Goal: Use online tool/utility: Utilize a website feature to perform a specific function

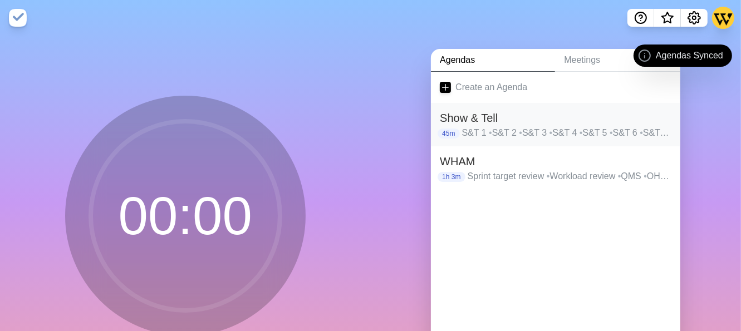
click at [504, 121] on h2 "Show & Tell" at bounding box center [556, 118] width 232 height 17
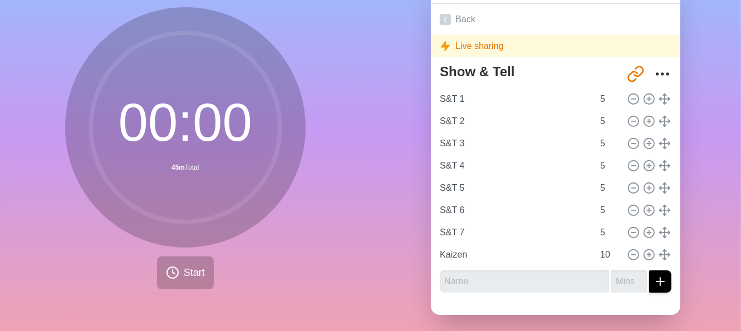
scroll to position [83, 0]
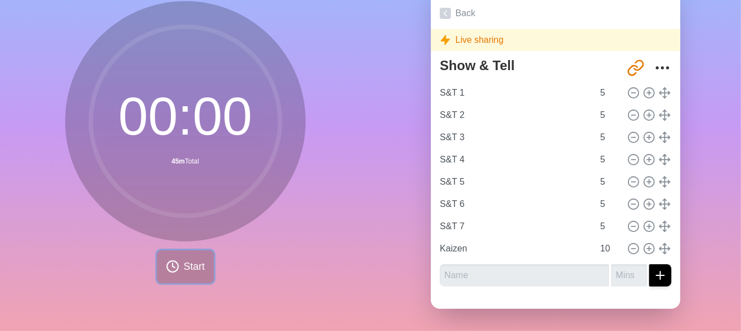
click at [173, 250] on button "Start" at bounding box center [185, 266] width 57 height 33
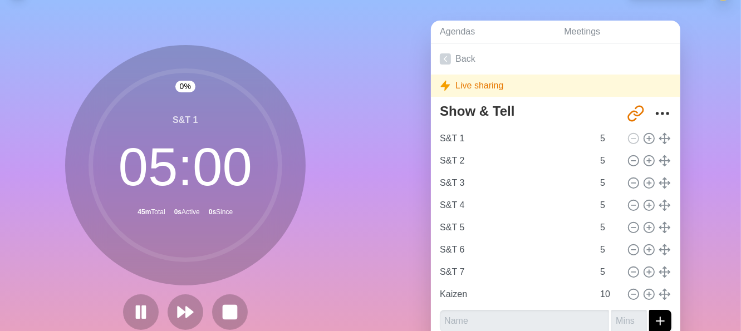
scroll to position [0, 0]
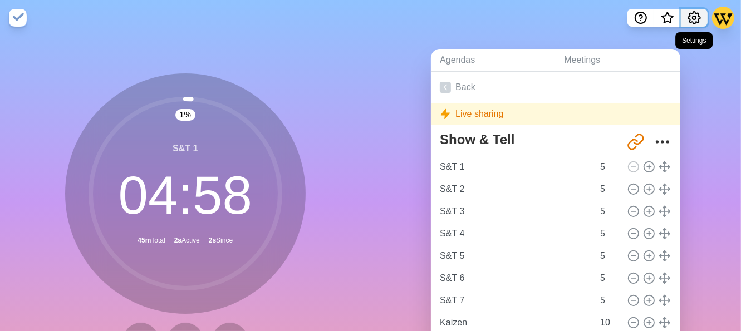
click at [694, 19] on circle "Settings" at bounding box center [693, 17] width 3 height 3
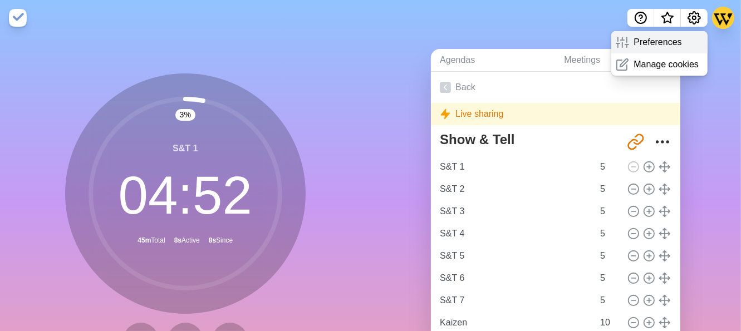
click at [660, 48] on p "Preferences" at bounding box center [657, 42] width 48 height 13
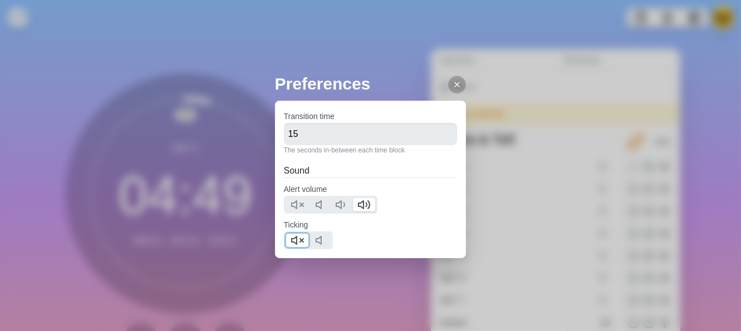
click at [306, 235] on button at bounding box center [297, 240] width 22 height 13
click at [448, 89] on div at bounding box center [457, 85] width 18 height 18
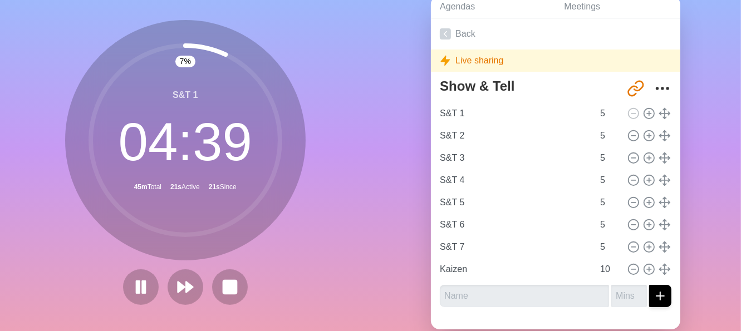
scroll to position [27, 0]
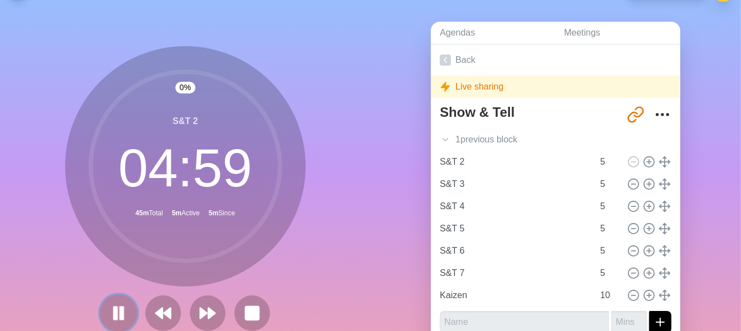
click at [102, 313] on button at bounding box center [118, 312] width 37 height 37
click at [116, 304] on icon at bounding box center [118, 313] width 19 height 19
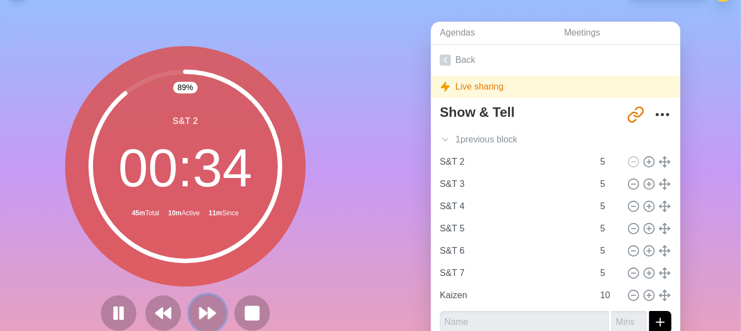
click at [208, 314] on polygon at bounding box center [211, 313] width 7 height 11
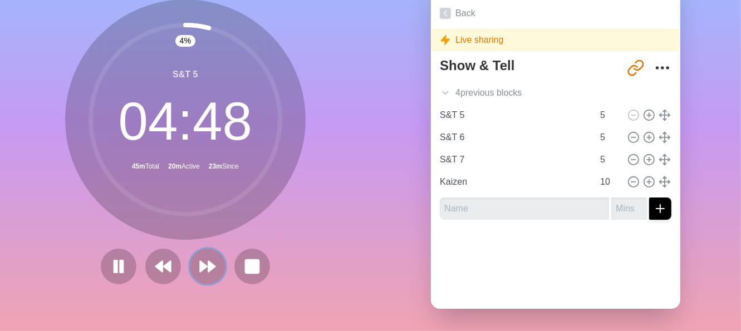
scroll to position [83, 0]
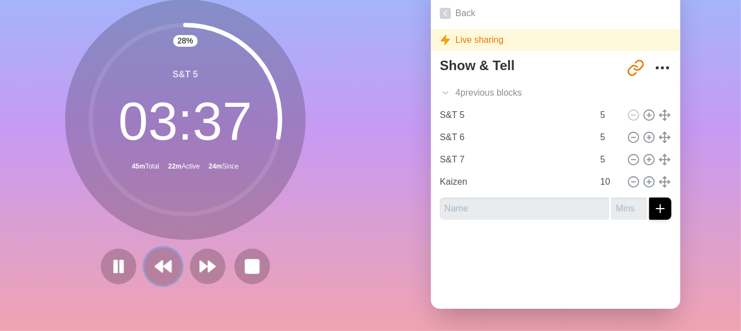
click at [146, 265] on button at bounding box center [162, 266] width 37 height 37
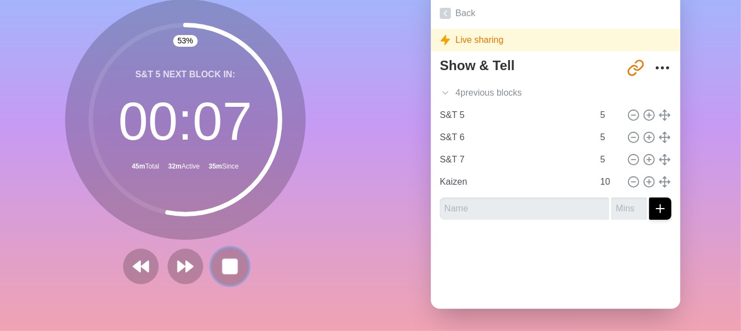
click at [235, 258] on button at bounding box center [229, 266] width 37 height 37
